Goal: Task Accomplishment & Management: Complete application form

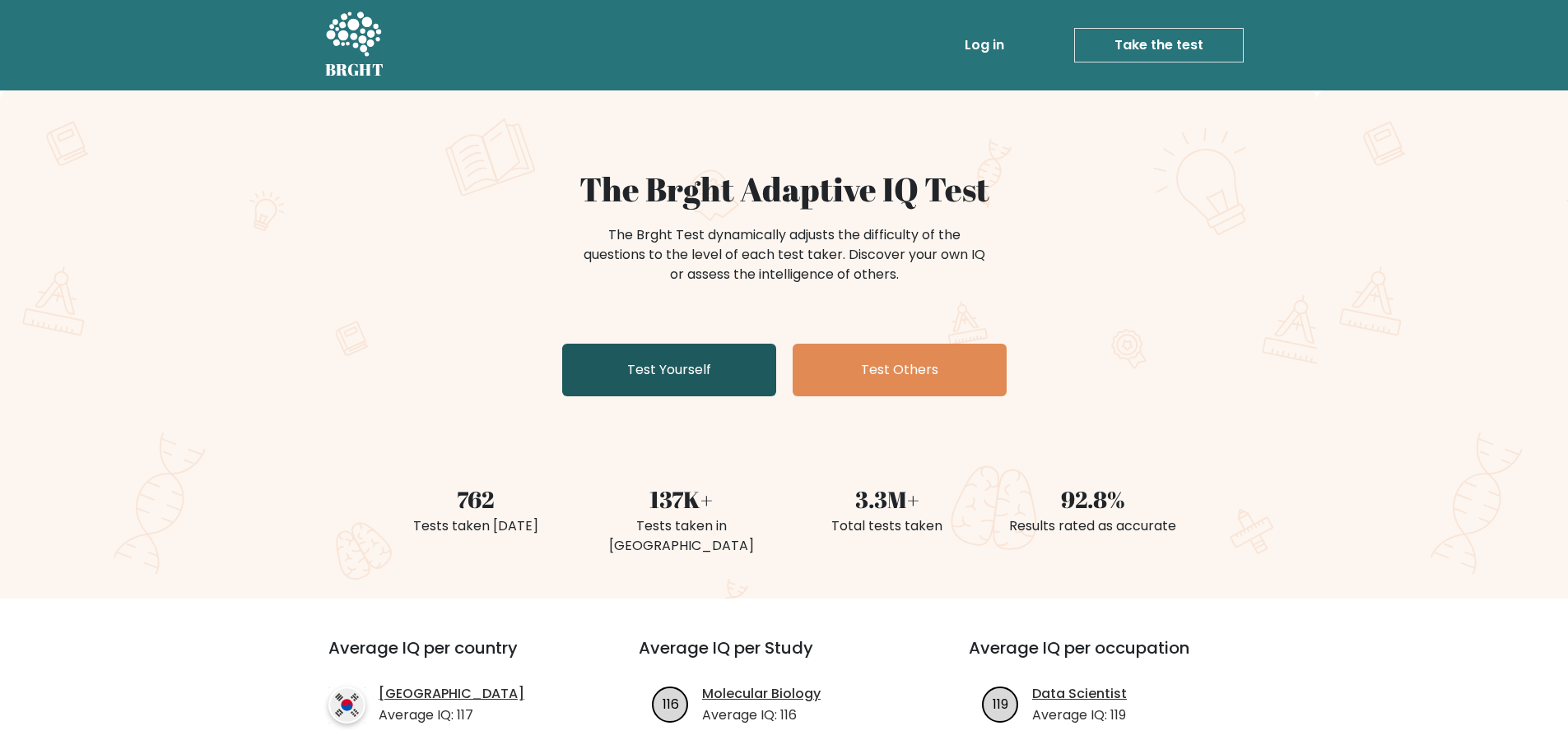
click at [725, 367] on link "Test Yourself" at bounding box center [669, 370] width 214 height 53
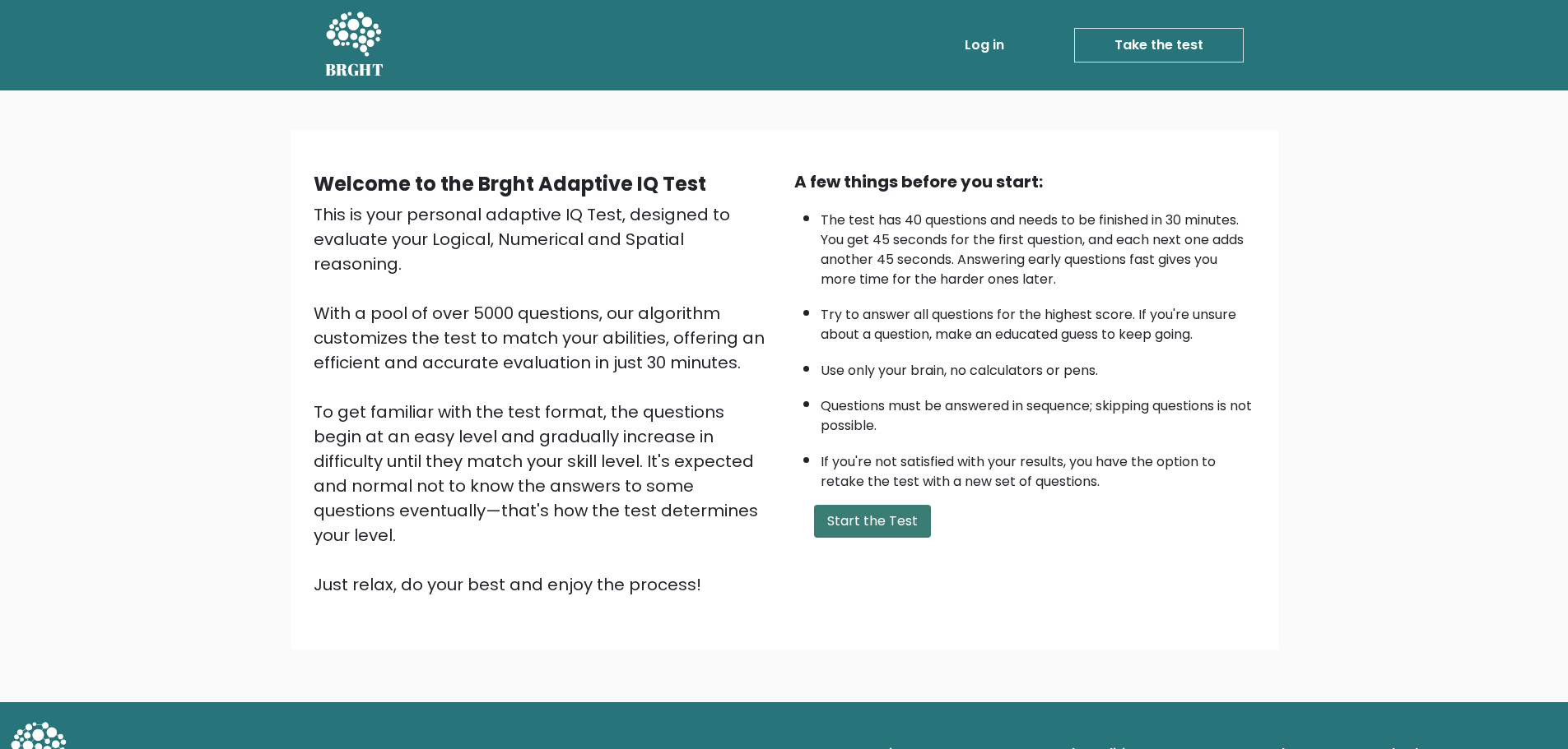
click at [865, 525] on button "Start the Test" at bounding box center [872, 521] width 116 height 33
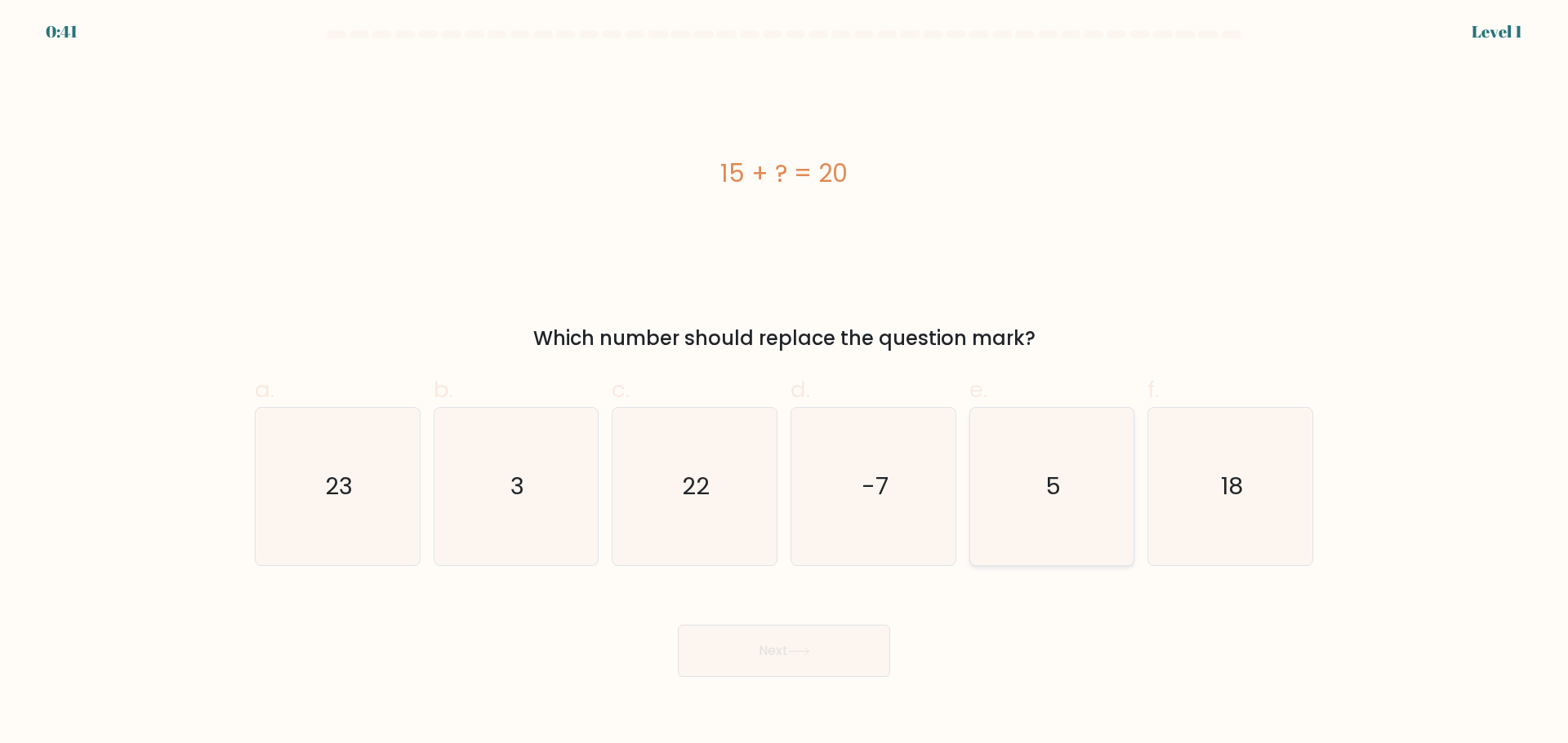
click at [1048, 485] on text "5" at bounding box center [1053, 486] width 15 height 32
click at [784, 382] on input "e. 5" at bounding box center [784, 377] width 1 height 10
radio input "true"
click at [754, 652] on button "Next" at bounding box center [784, 650] width 212 height 52
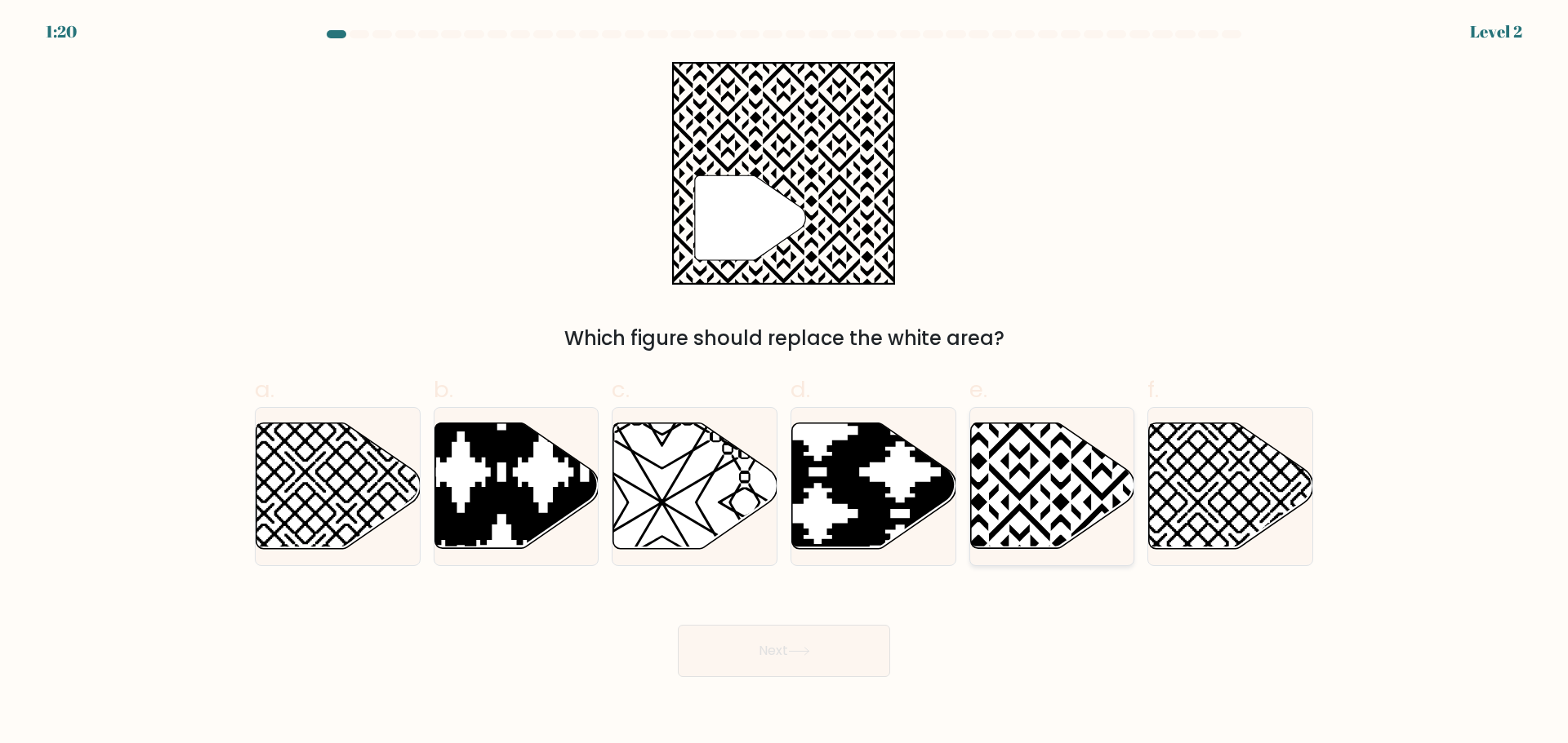
click at [1020, 487] on icon at bounding box center [1052, 485] width 164 height 126
click at [784, 382] on input "e." at bounding box center [784, 377] width 1 height 10
radio input "true"
click at [752, 664] on button "Next" at bounding box center [784, 650] width 212 height 52
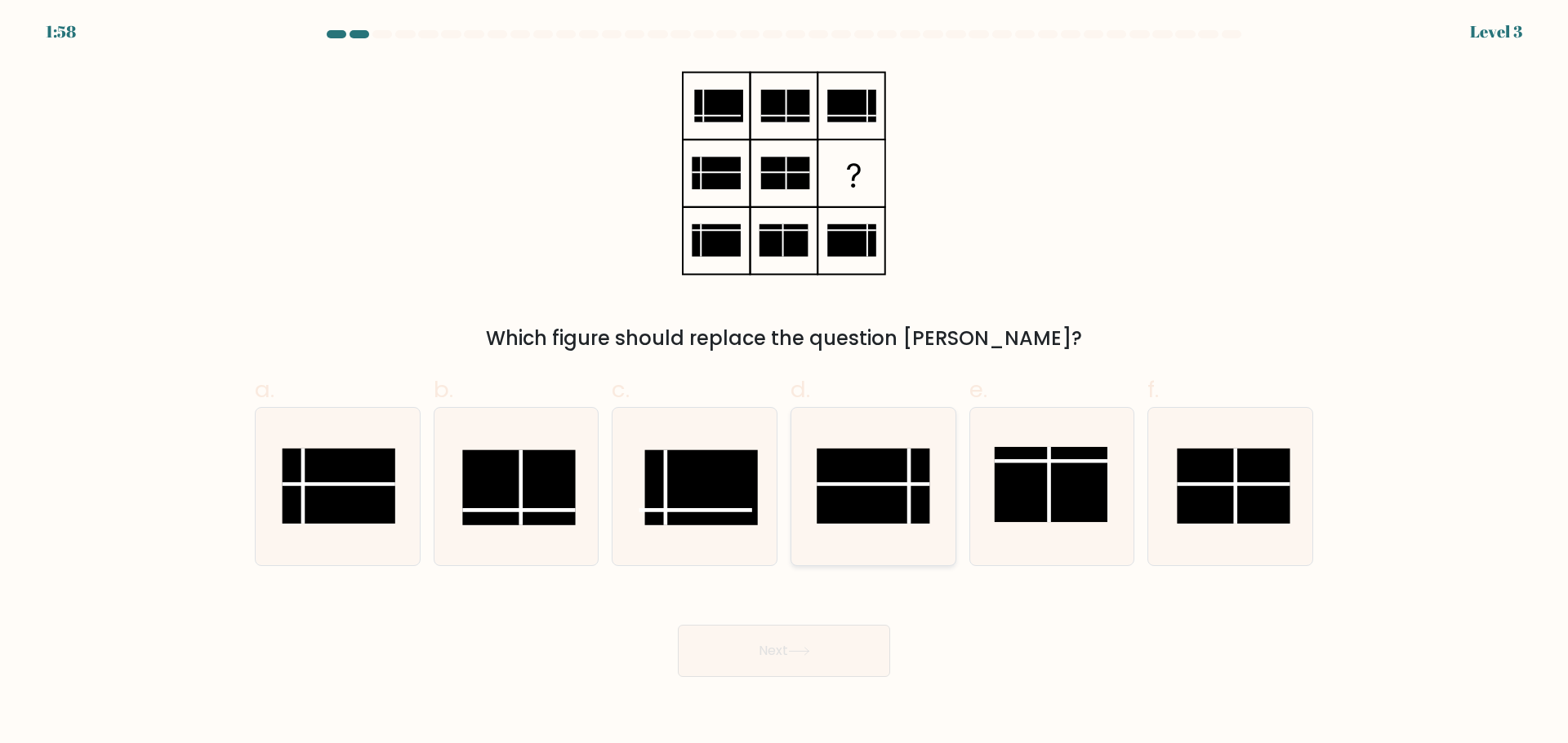
click at [882, 498] on rect at bounding box center [873, 485] width 113 height 75
click at [784, 382] on input "d." at bounding box center [784, 377] width 1 height 10
radio input "true"
click at [796, 657] on button "Next" at bounding box center [784, 650] width 212 height 52
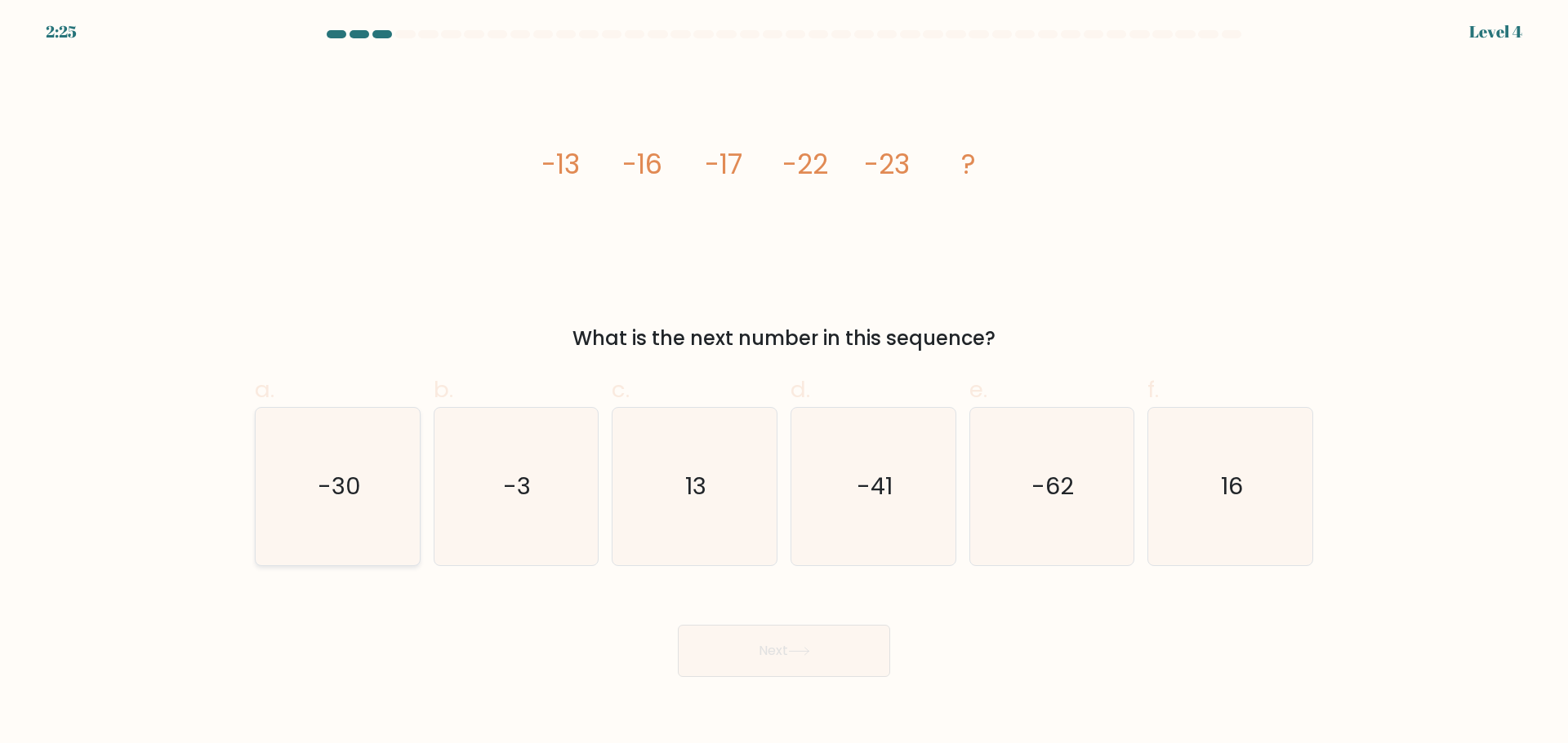
click at [356, 516] on icon "-30" at bounding box center [337, 486] width 157 height 157
click at [784, 382] on input "a. -30" at bounding box center [784, 377] width 1 height 10
radio input "true"
click at [827, 673] on button "Next" at bounding box center [784, 650] width 212 height 52
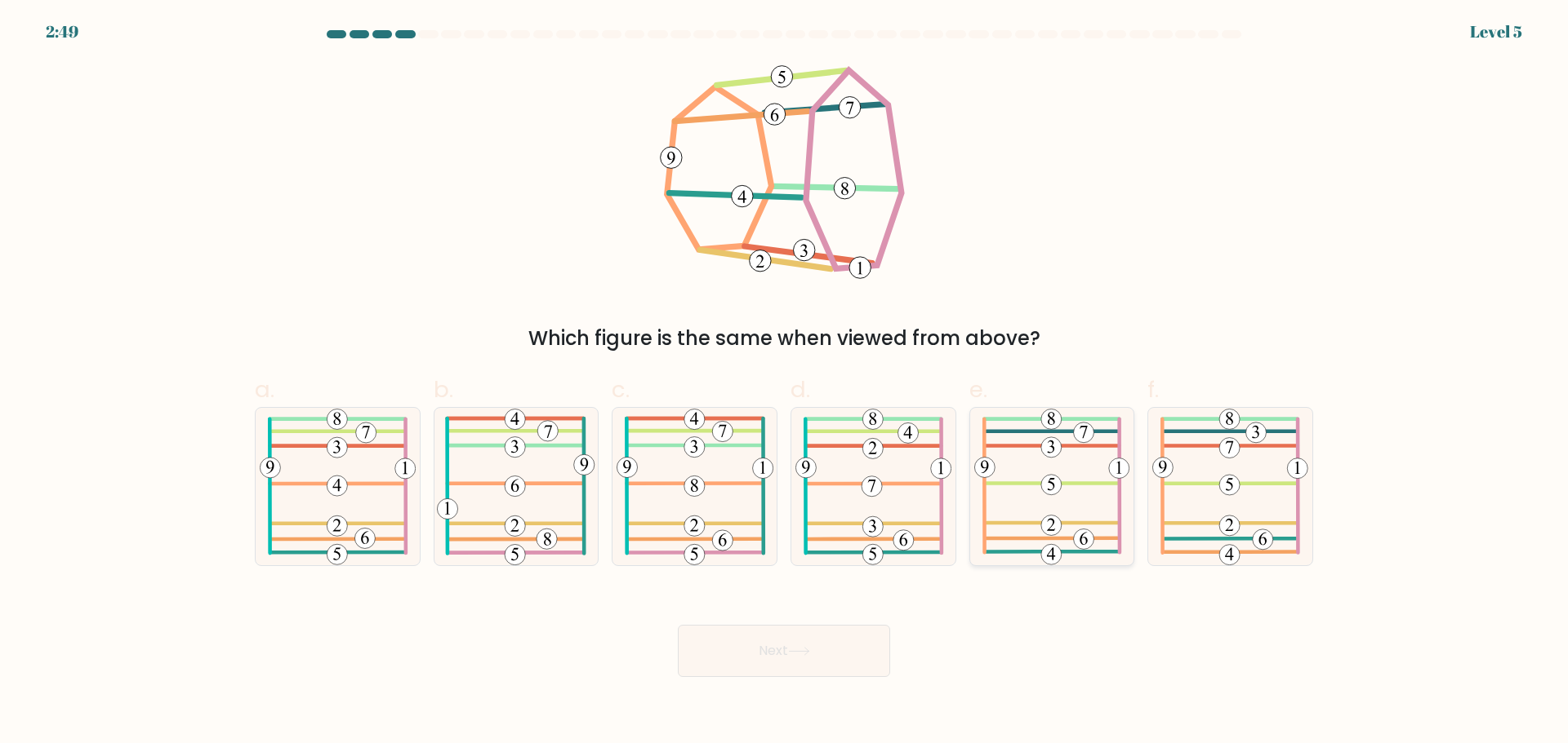
click at [1084, 476] on icon at bounding box center [1052, 486] width 156 height 157
click at [784, 382] on input "e." at bounding box center [784, 377] width 1 height 10
radio input "true"
click at [715, 664] on button "Next" at bounding box center [784, 650] width 212 height 52
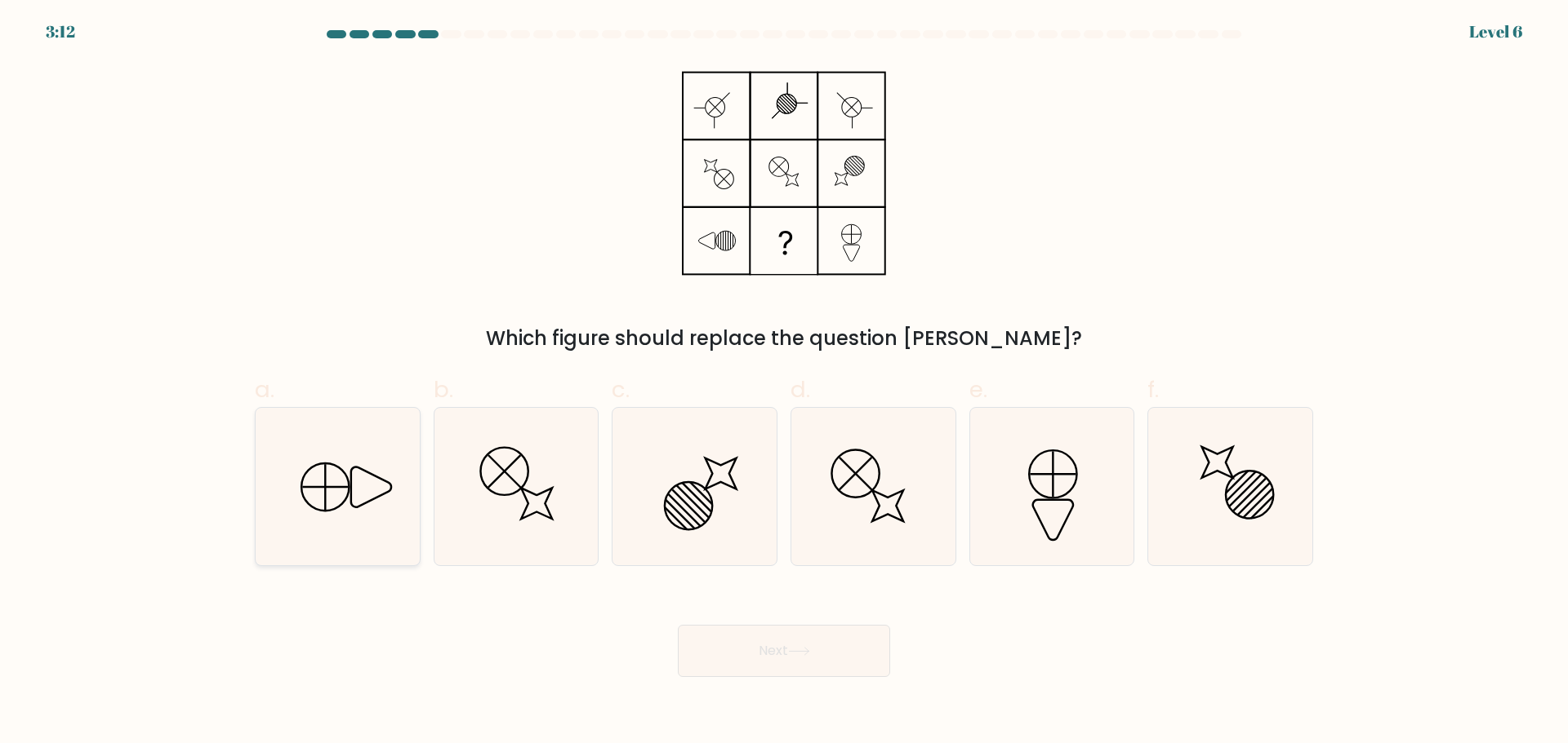
click at [345, 473] on icon at bounding box center [325, 487] width 48 height 48
click at [784, 382] on input "a." at bounding box center [784, 377] width 1 height 10
radio input "true"
click at [796, 636] on button "Next" at bounding box center [784, 650] width 212 height 52
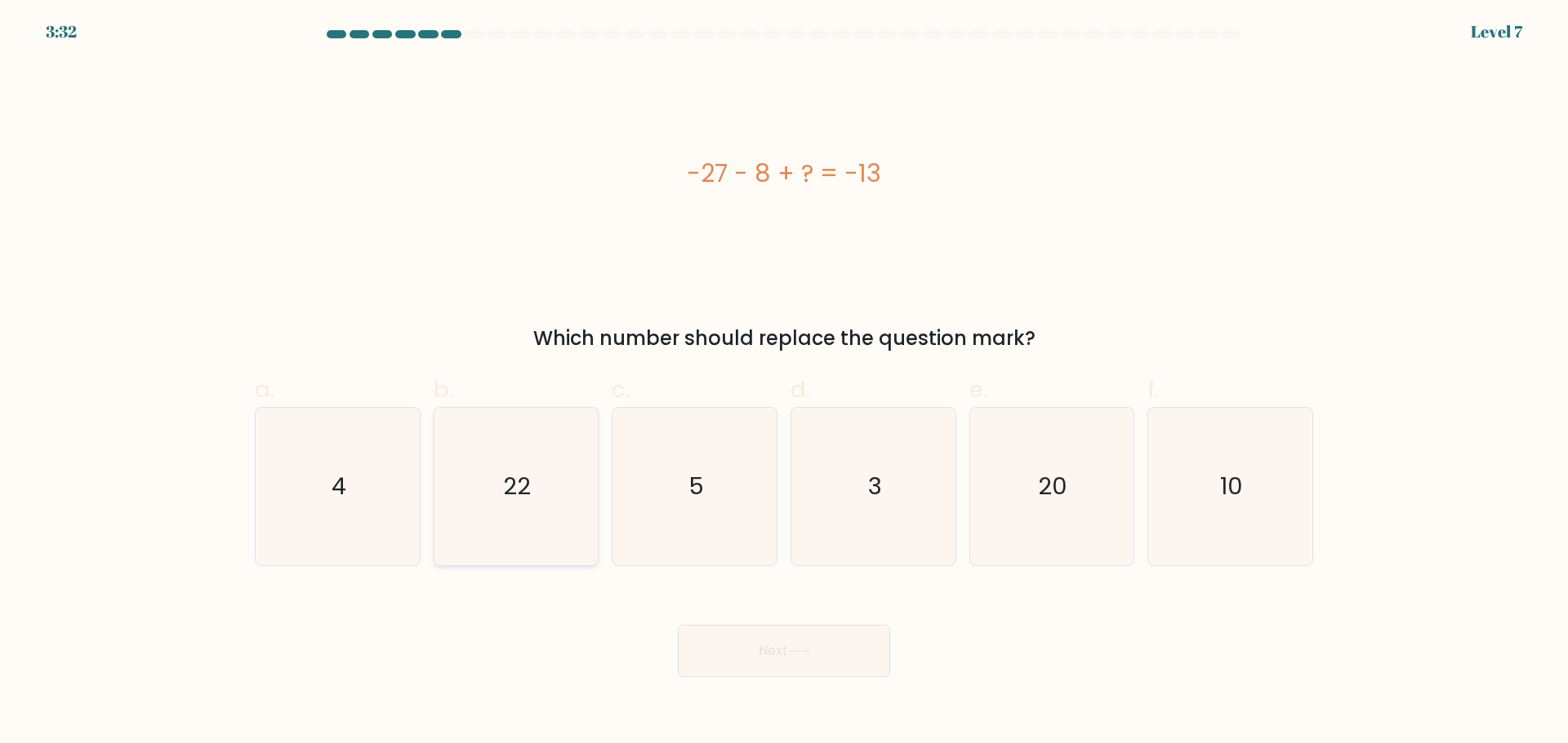
click at [551, 522] on icon "22" at bounding box center [515, 486] width 157 height 157
click at [784, 382] on input "b. 22" at bounding box center [784, 377] width 1 height 10
radio input "true"
click at [820, 641] on button "Next" at bounding box center [784, 650] width 212 height 52
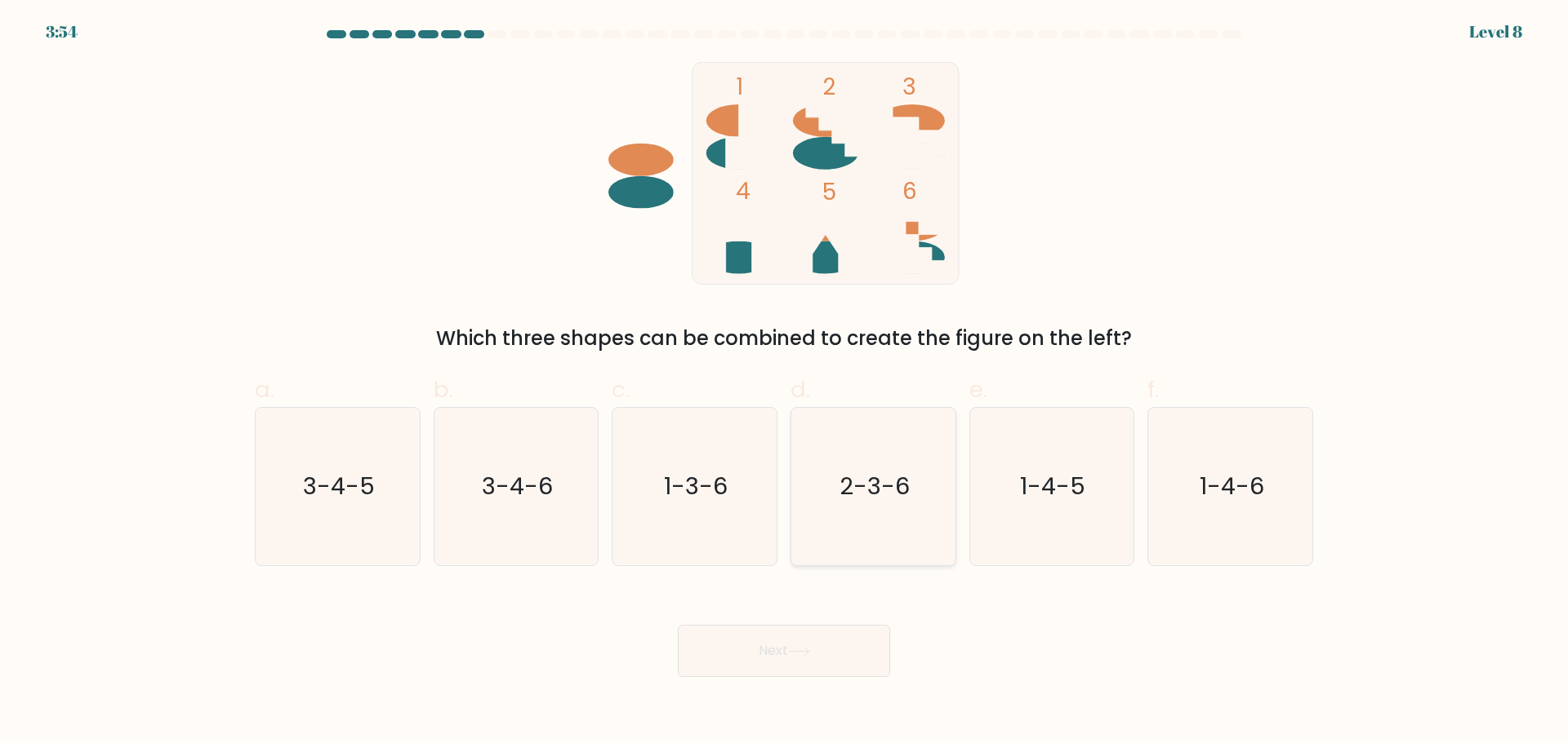
click at [868, 534] on icon "2-3-6" at bounding box center [872, 486] width 157 height 157
click at [784, 382] on input "d. 2-3-6" at bounding box center [784, 377] width 1 height 10
radio input "true"
click at [785, 657] on button "Next" at bounding box center [784, 650] width 212 height 52
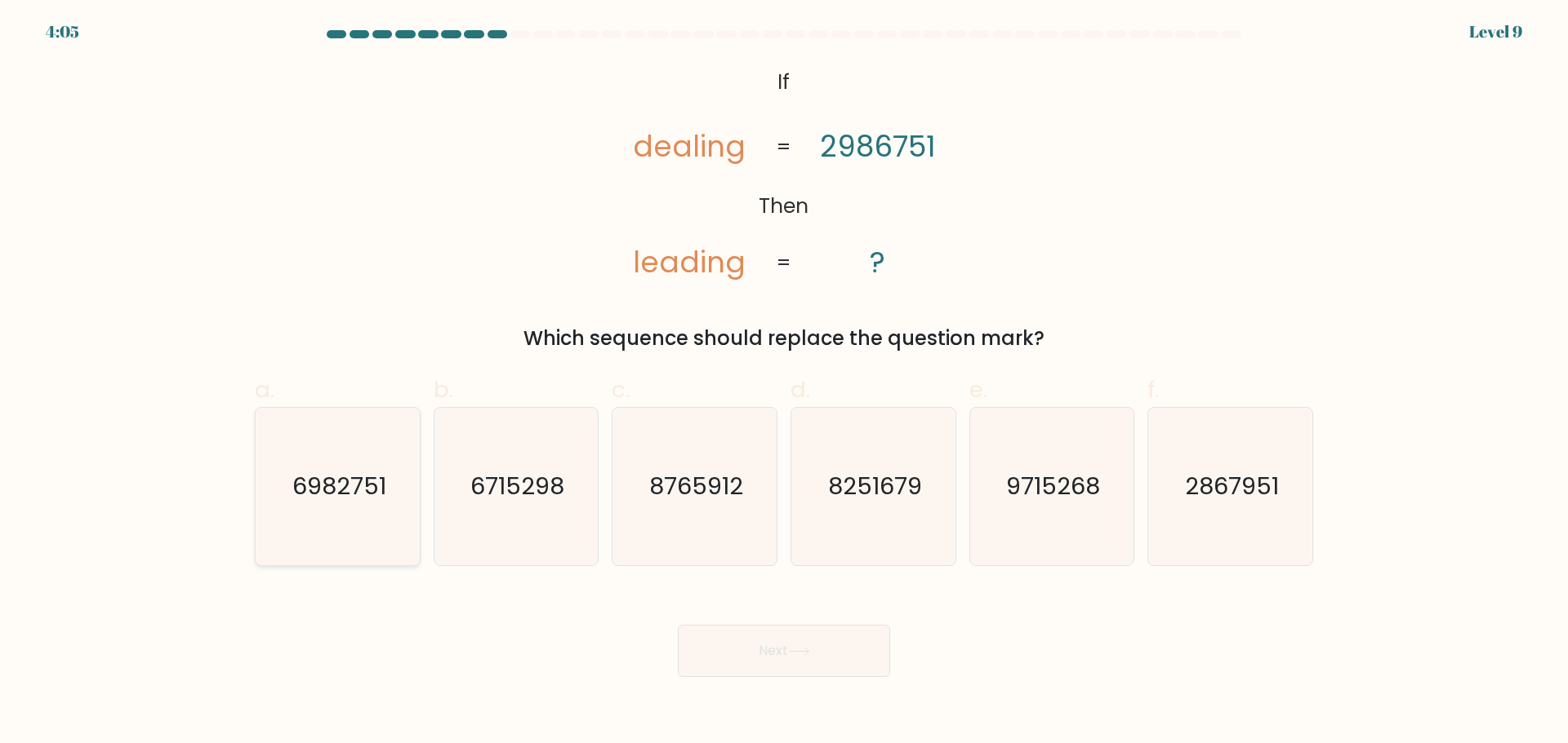
click at [346, 505] on icon "6982751" at bounding box center [337, 486] width 157 height 157
click at [784, 382] on input "a. 6982751" at bounding box center [784, 377] width 1 height 10
radio input "true"
click at [785, 641] on button "Next" at bounding box center [784, 650] width 212 height 52
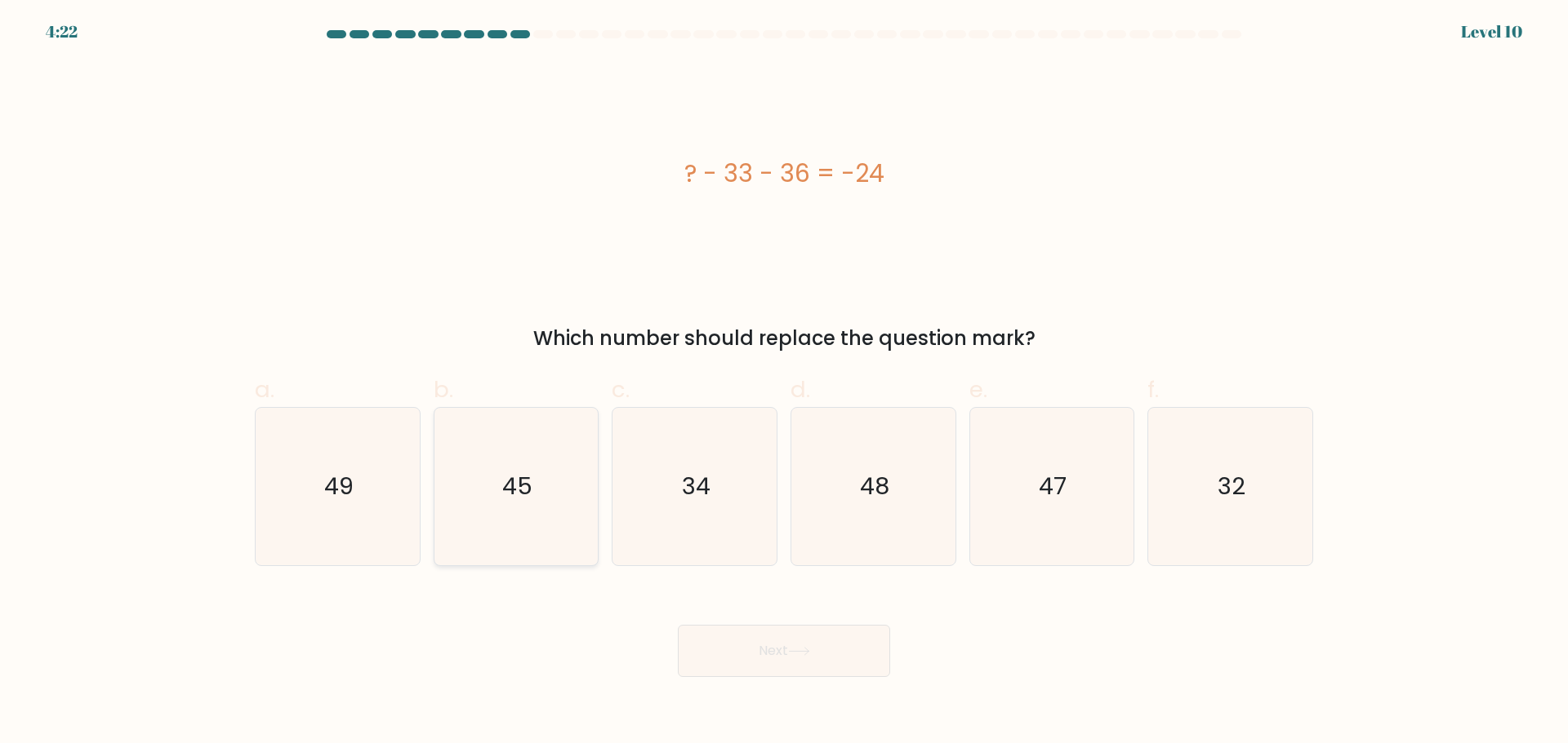
click at [558, 476] on icon "45" at bounding box center [515, 486] width 157 height 157
click at [784, 382] on input "b. 45" at bounding box center [784, 377] width 1 height 10
radio input "true"
click at [767, 641] on button "Next" at bounding box center [784, 650] width 212 height 52
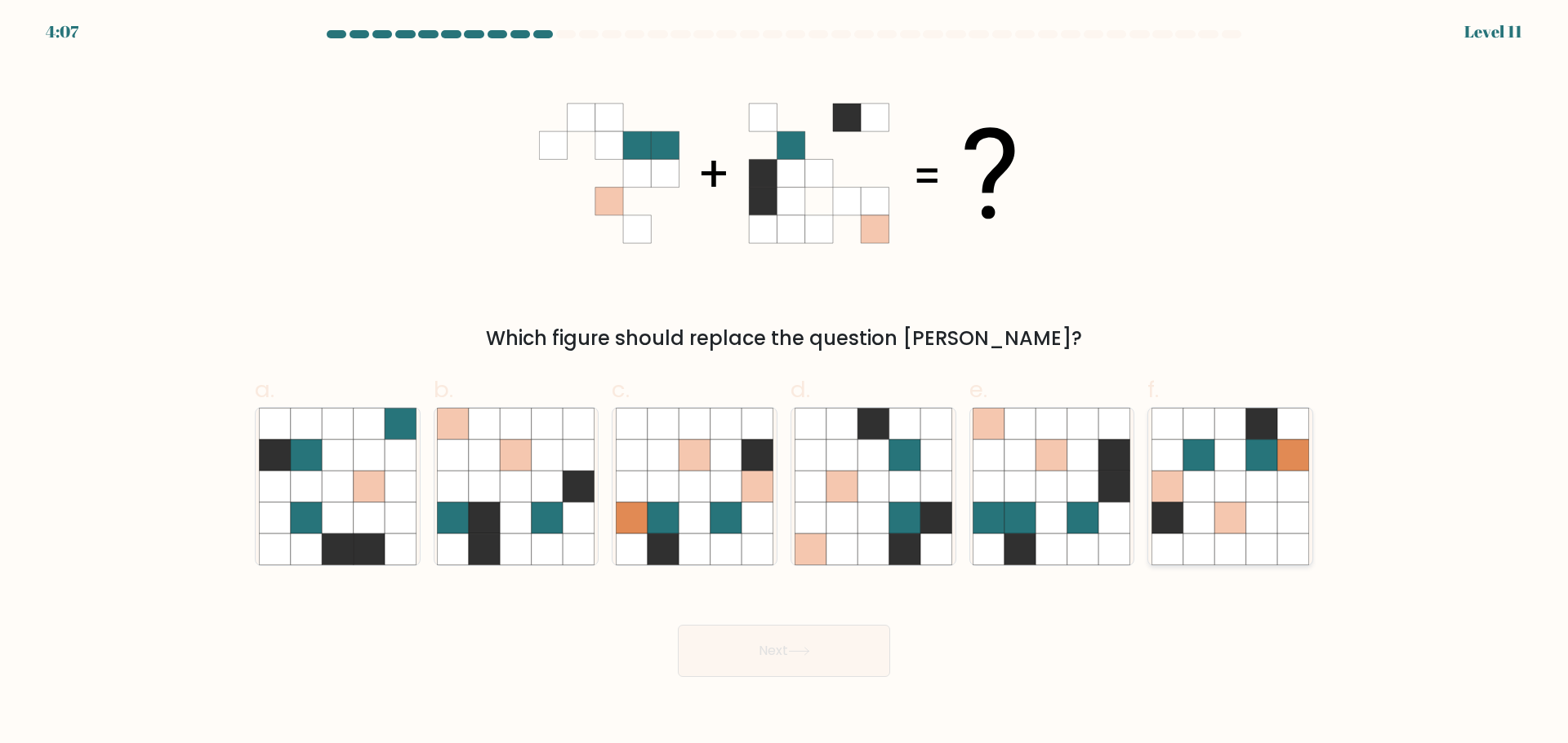
click at [1282, 505] on icon at bounding box center [1292, 517] width 31 height 31
click at [784, 382] on input "f." at bounding box center [784, 377] width 1 height 10
radio input "true"
click at [737, 681] on body "4:07 Level 11" at bounding box center [784, 371] width 1568 height 743
click at [770, 653] on button "Next" at bounding box center [784, 650] width 212 height 52
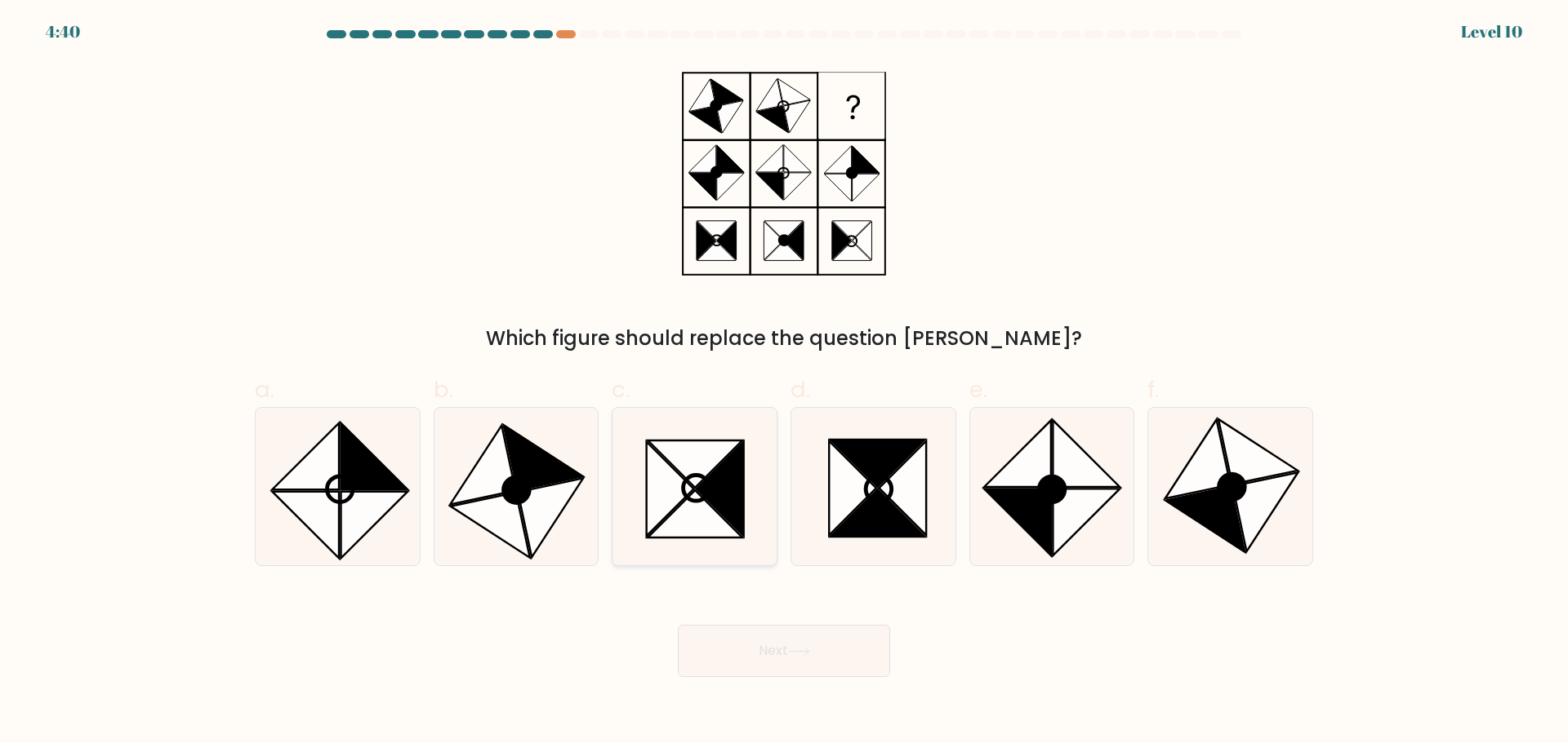
click at [729, 526] on icon at bounding box center [694, 514] width 94 height 48
click at [784, 382] on input "c." at bounding box center [784, 377] width 1 height 10
radio input "true"
click at [777, 654] on button "Next" at bounding box center [784, 650] width 212 height 52
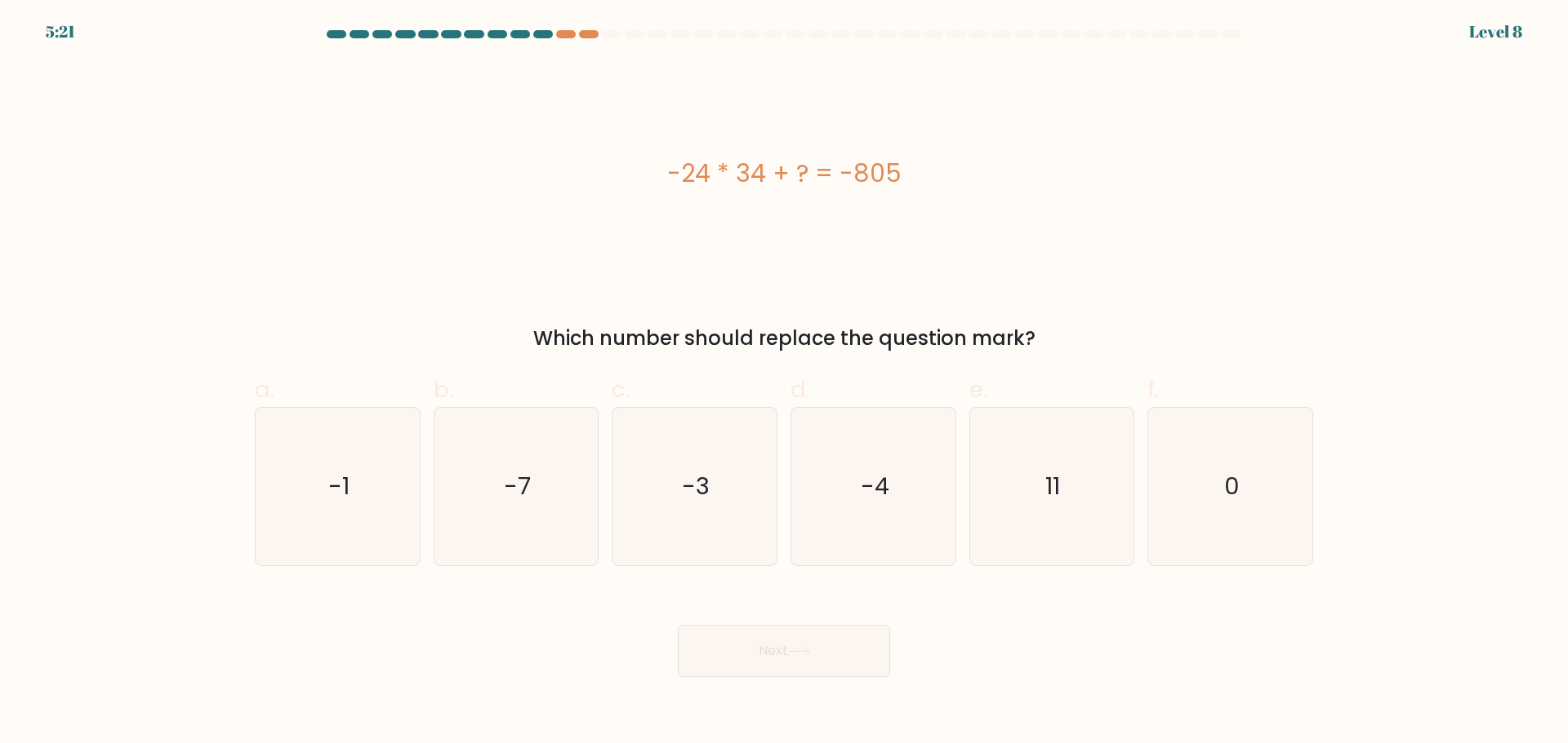
drag, startPoint x: 840, startPoint y: 518, endPoint x: 827, endPoint y: 598, distance: 81.0
click at [840, 523] on icon "-4" at bounding box center [872, 486] width 157 height 157
click at [784, 382] on input "d. -4" at bounding box center [784, 377] width 1 height 10
radio input "true"
click at [812, 625] on div "Next" at bounding box center [784, 631] width 1077 height 92
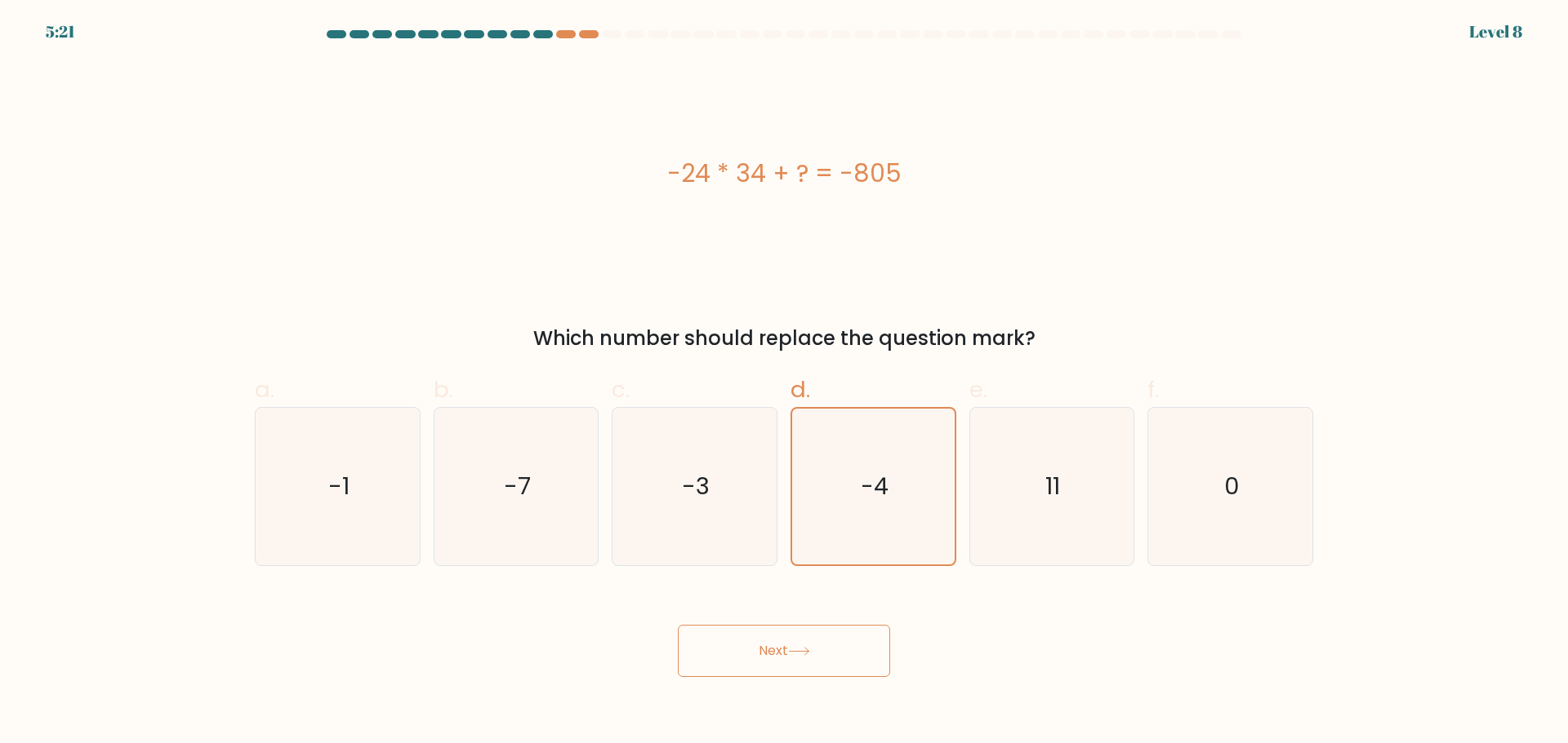
click at [805, 652] on icon at bounding box center [799, 650] width 22 height 9
